Goal: Information Seeking & Learning: Understand process/instructions

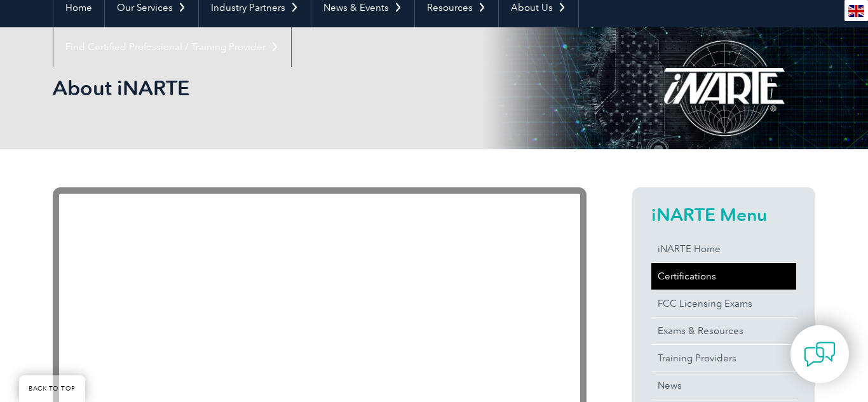
scroll to position [159, 0]
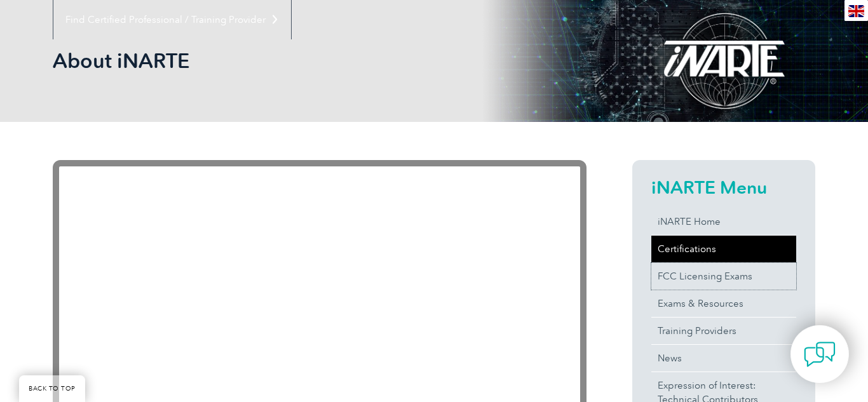
click at [687, 283] on link "FCC Licensing Exams" at bounding box center [723, 276] width 145 height 27
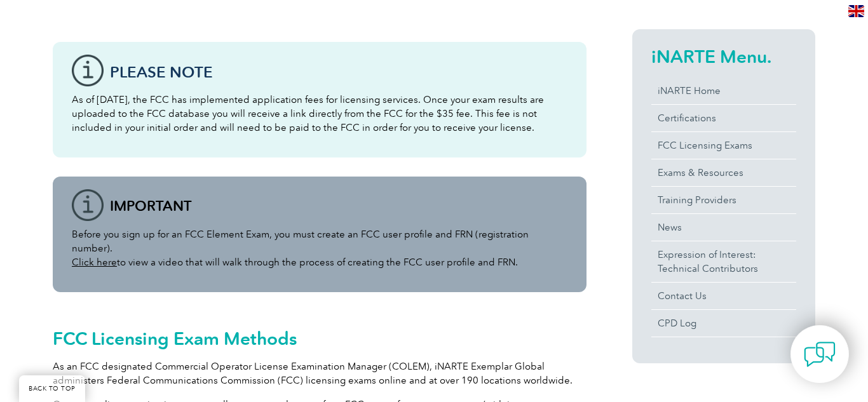
scroll to position [289, 0]
click at [286, 276] on div "Before you sign up for an FCC Element Exam, you must create an FCC user profile…" at bounding box center [319, 235] width 533 height 116
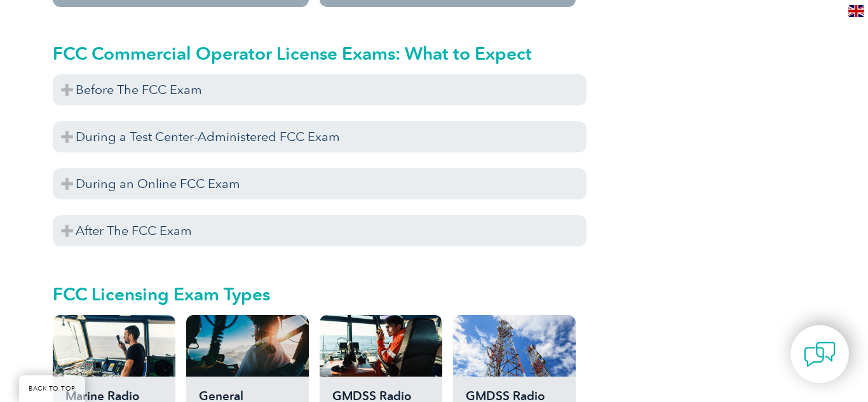
scroll to position [1188, 0]
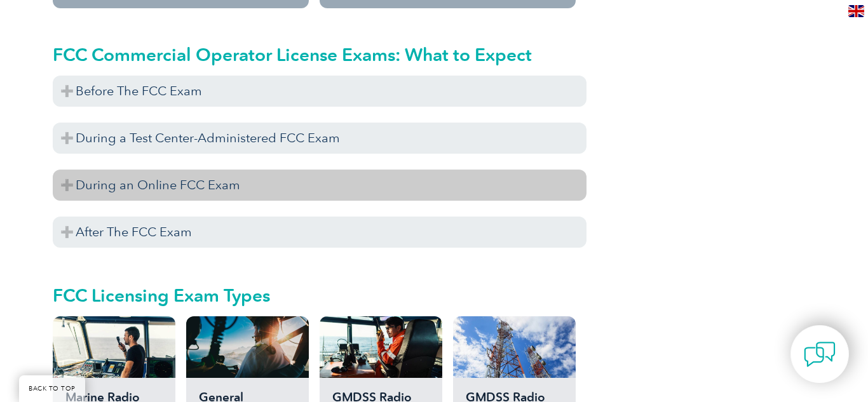
click at [176, 170] on h3 "During an Online FCC Exam" at bounding box center [319, 185] width 533 height 31
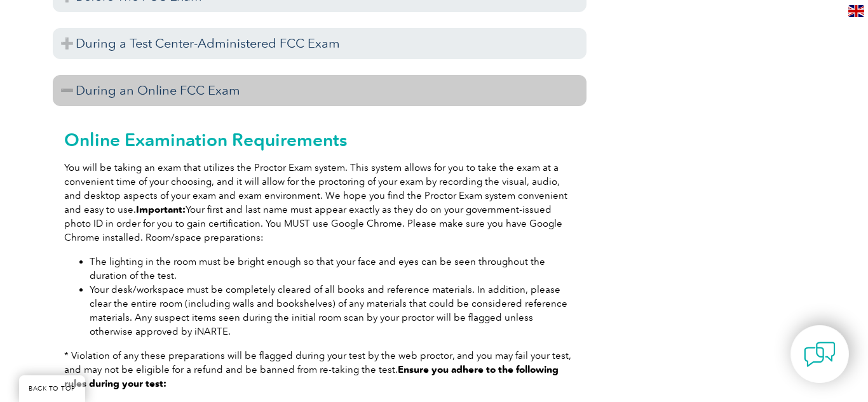
scroll to position [1282, 0]
